Goal: Information Seeking & Learning: Learn about a topic

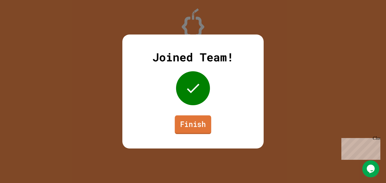
click at [202, 131] on link "Finish" at bounding box center [193, 124] width 36 height 19
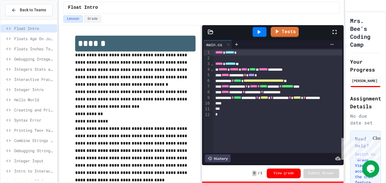
click at [32, 80] on span "Interactive Practice - Who Are You?" at bounding box center [34, 79] width 41 height 6
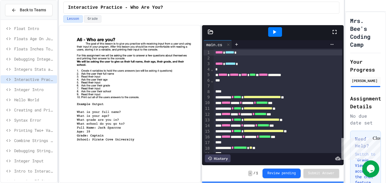
click at [32, 172] on span "Intro to Interactive Programs" at bounding box center [34, 171] width 41 height 6
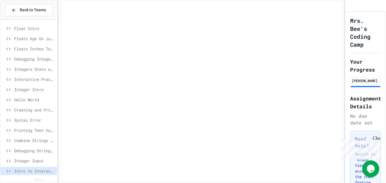
scroll to position [40, 0]
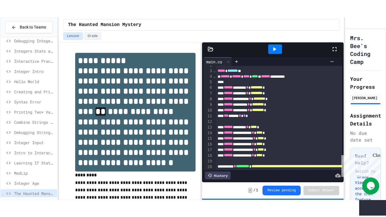
scroll to position [10, 0]
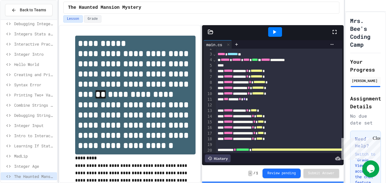
click at [336, 30] on icon at bounding box center [335, 32] width 4 height 4
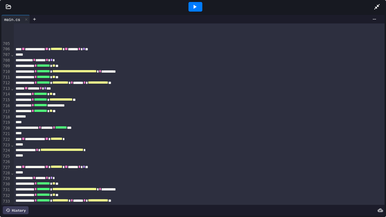
scroll to position [4162, 0]
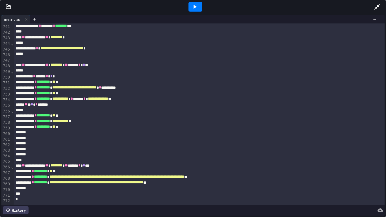
click at [197, 5] on icon at bounding box center [194, 6] width 7 height 7
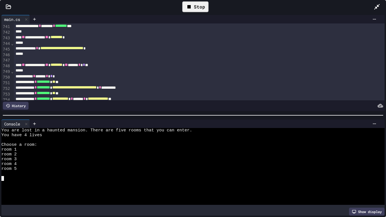
click at [16, 179] on div at bounding box center [190, 178] width 379 height 5
click at [17, 179] on div at bounding box center [190, 178] width 379 height 5
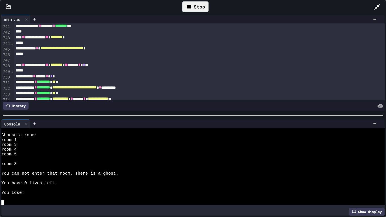
scroll to position [250, 0]
click at [190, 7] on icon at bounding box center [188, 6] width 3 height 3
click at [190, 8] on div at bounding box center [195, 7] width 14 height 10
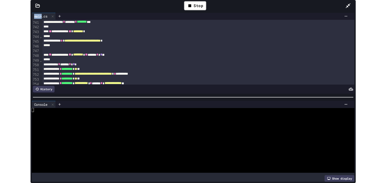
scroll to position [0, 0]
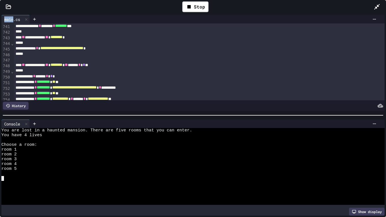
click at [3, 180] on textarea "Terminal input" at bounding box center [2, 178] width 3 height 5
click at [26, 126] on div at bounding box center [26, 124] width 7 height 8
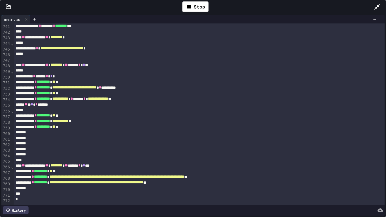
click at [378, 5] on icon at bounding box center [376, 6] width 7 height 7
